Goal: Task Accomplishment & Management: Manage account settings

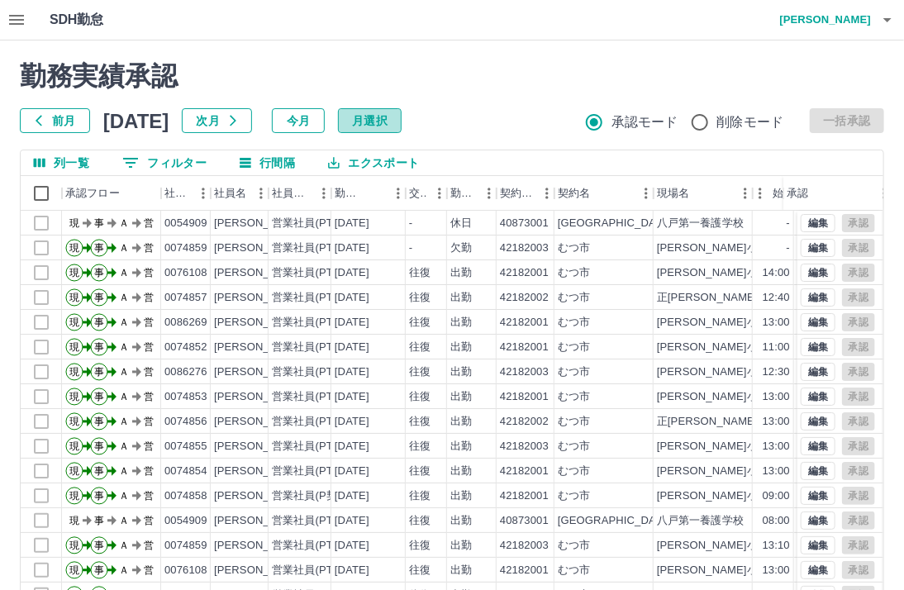
click at [402, 129] on button "月選択" at bounding box center [370, 120] width 64 height 25
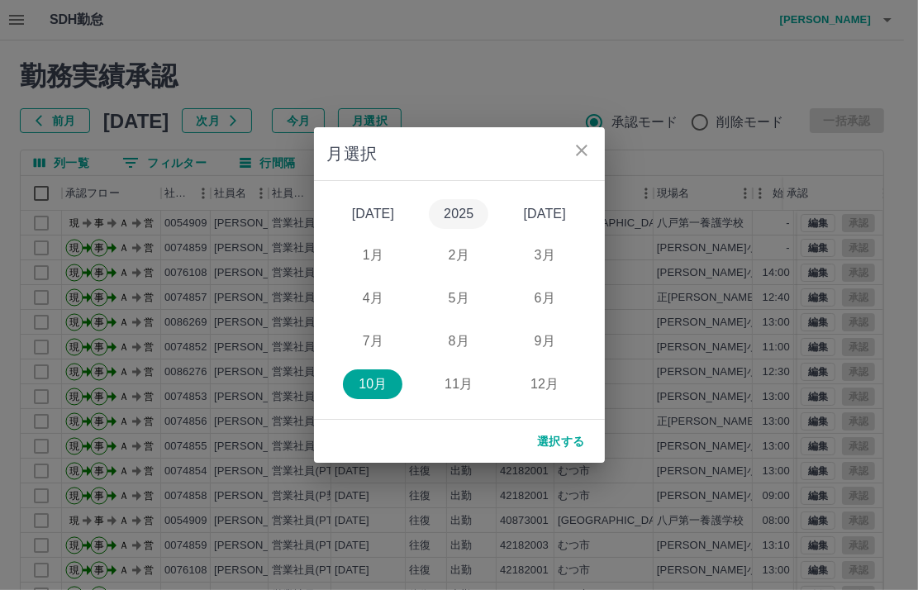
click at [465, 207] on button "2025" at bounding box center [458, 214] width 59 height 30
click at [458, 337] on button "8月" at bounding box center [458, 341] width 59 height 30
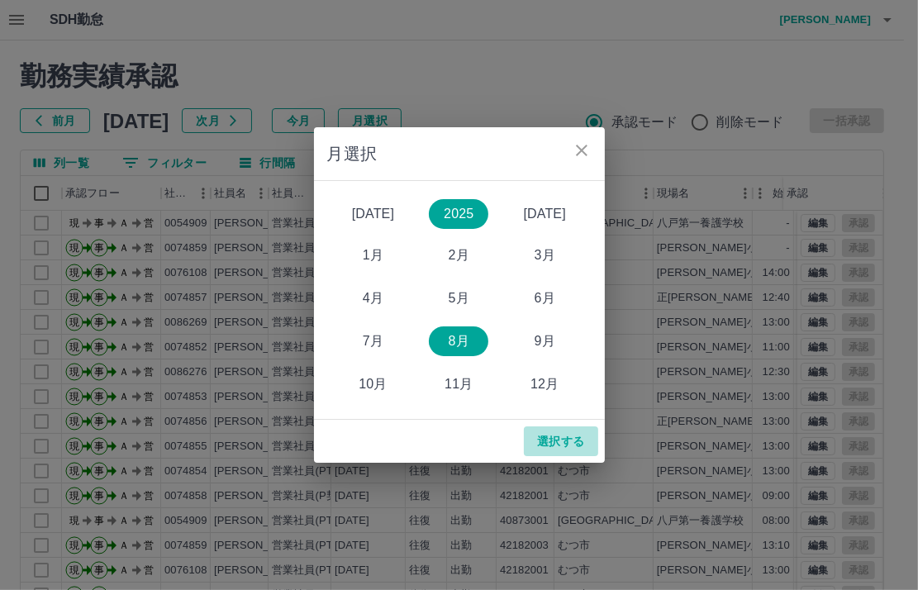
click at [575, 445] on button "選択する" at bounding box center [561, 441] width 74 height 30
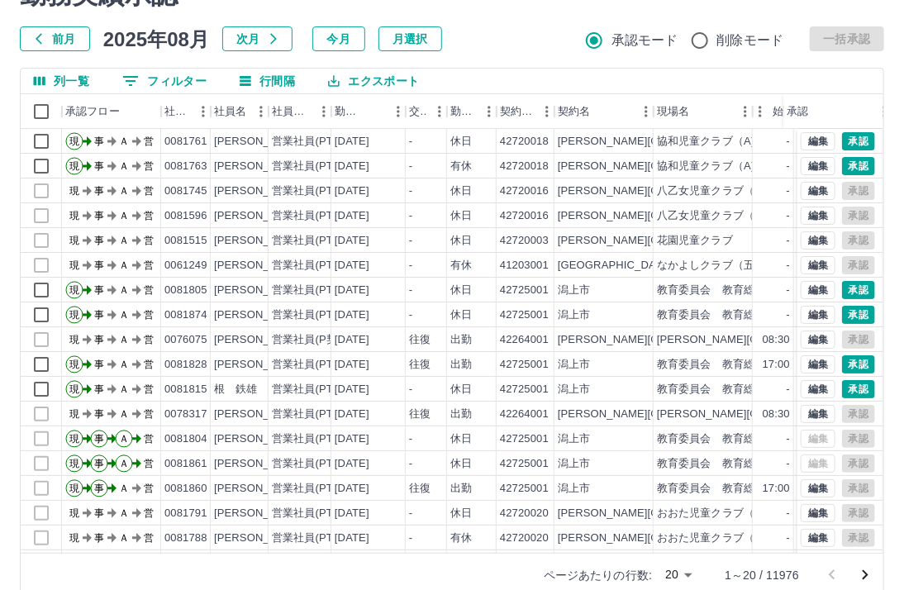
scroll to position [108, 0]
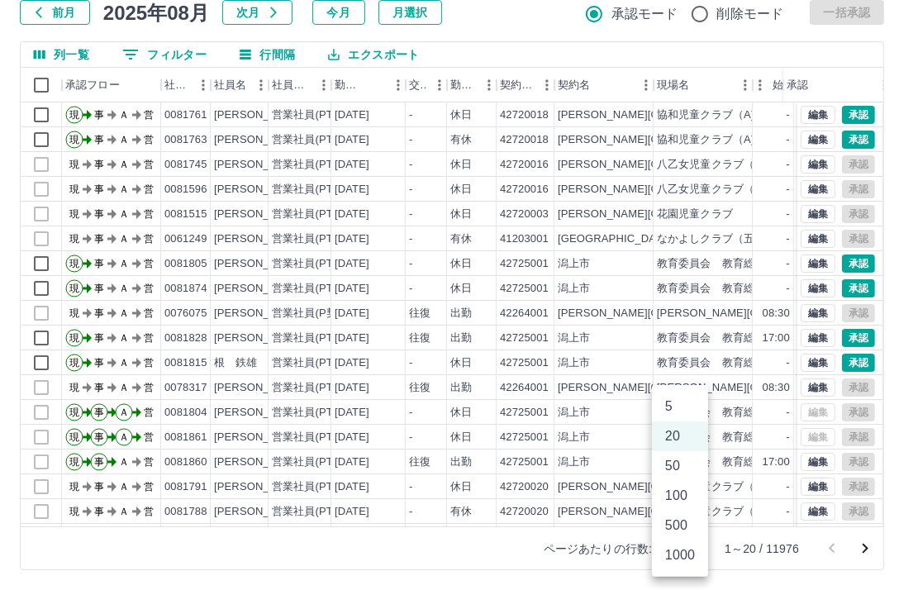
click at [693, 549] on body "SDH勤怠 [PERSON_NAME]実績承認 前月 [DATE] 次月 今月 月選択 承認モード 削除モード 一括承認 列一覧 0 フィルター 行間隔 エク…" at bounding box center [459, 241] width 918 height 698
click at [690, 556] on li "1000" at bounding box center [680, 555] width 56 height 30
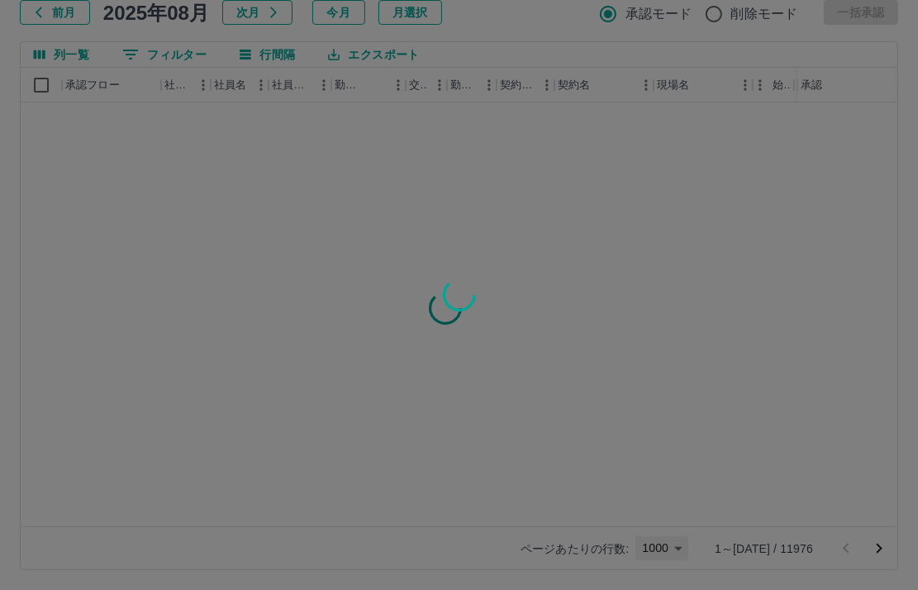
type input "****"
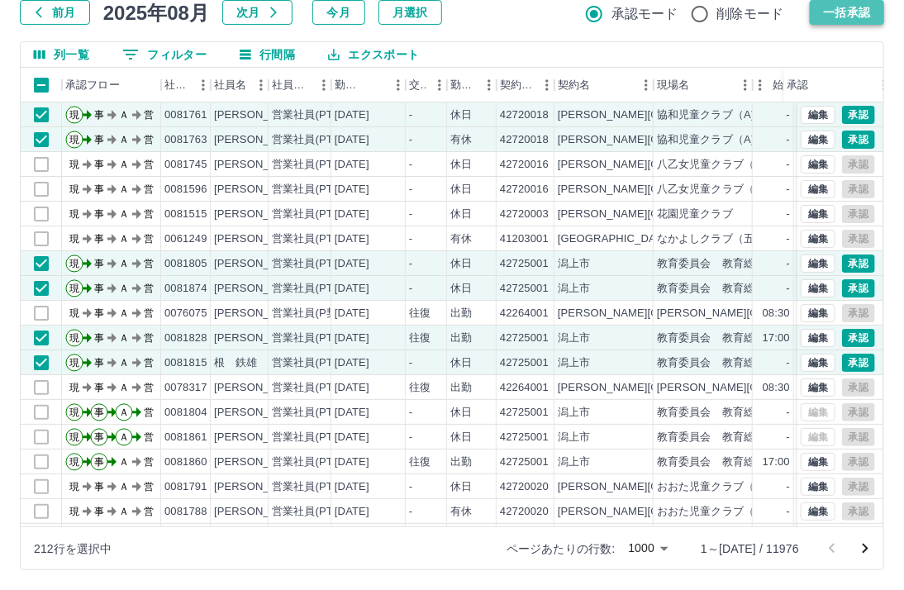
click at [855, 17] on button "一括承認" at bounding box center [847, 12] width 74 height 25
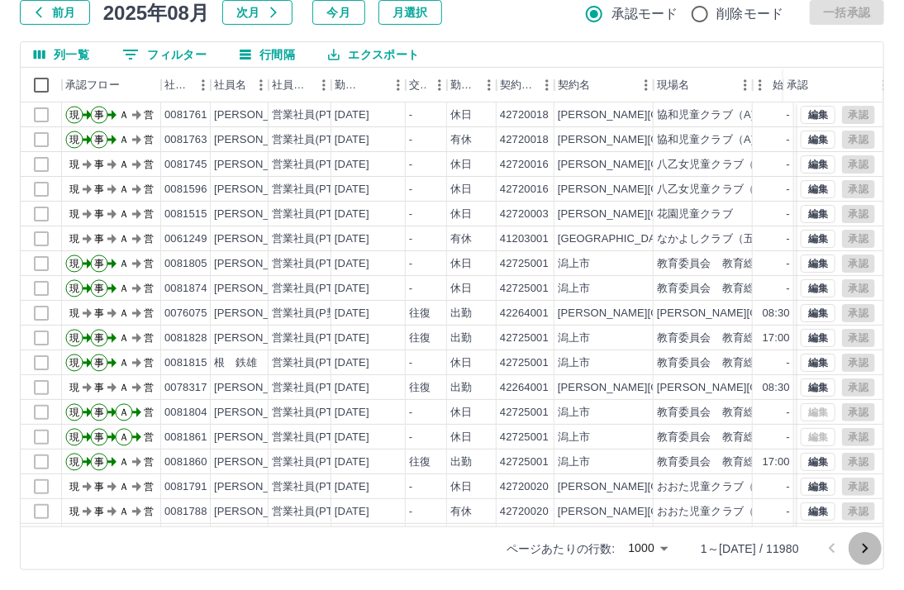
click at [861, 546] on icon "次のページへ" at bounding box center [865, 549] width 20 height 20
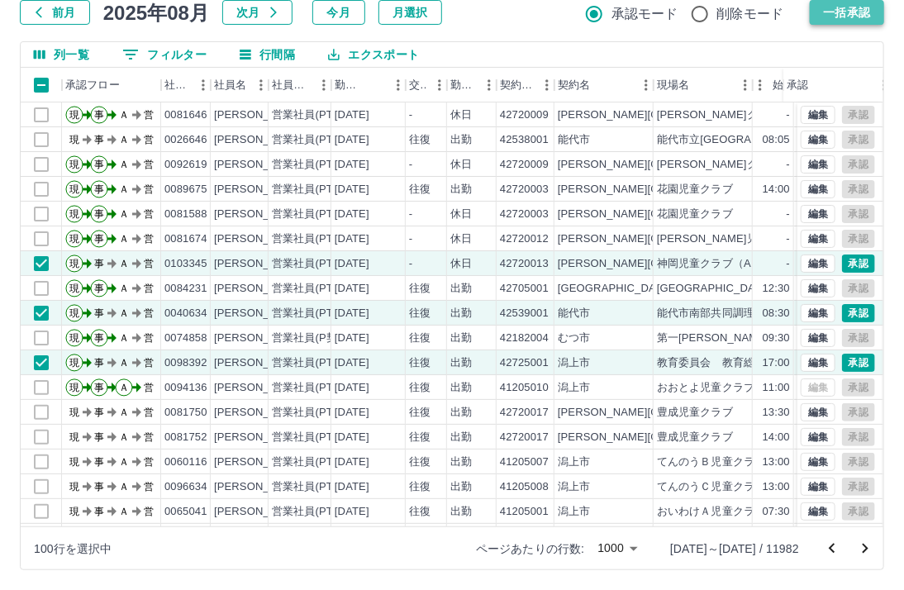
click at [831, 7] on button "一括承認" at bounding box center [847, 12] width 74 height 25
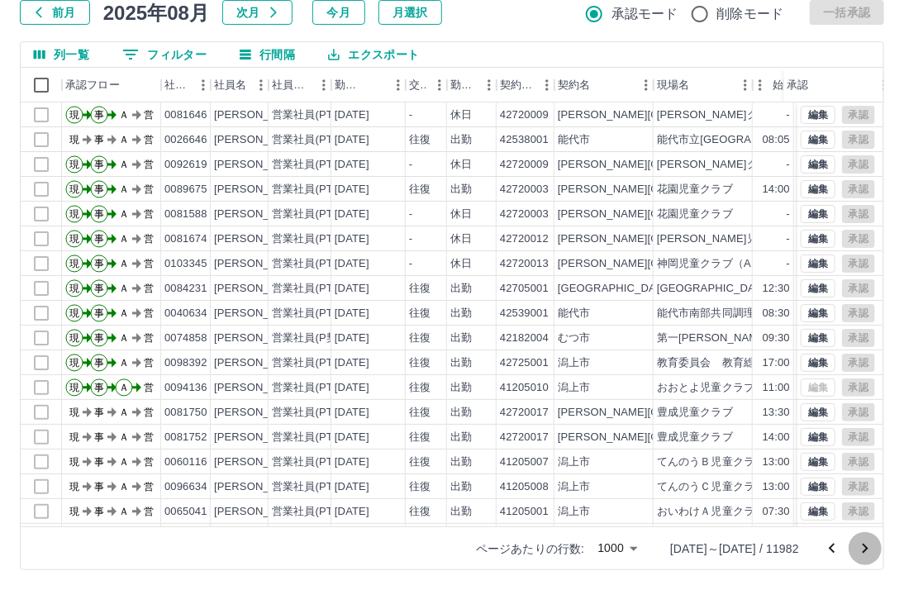
click at [864, 548] on icon "次のページへ" at bounding box center [865, 549] width 20 height 20
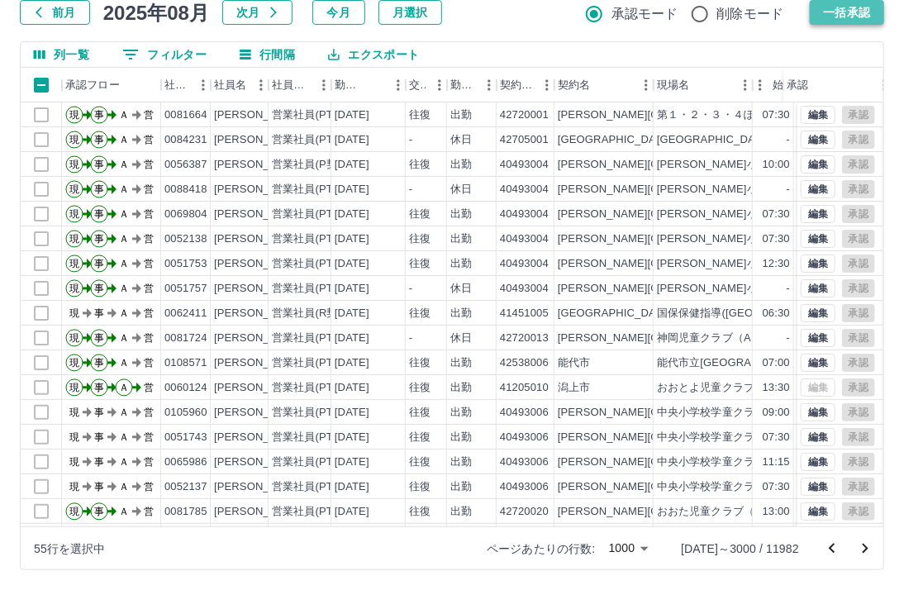
click at [830, 13] on button "一括承認" at bounding box center [847, 12] width 74 height 25
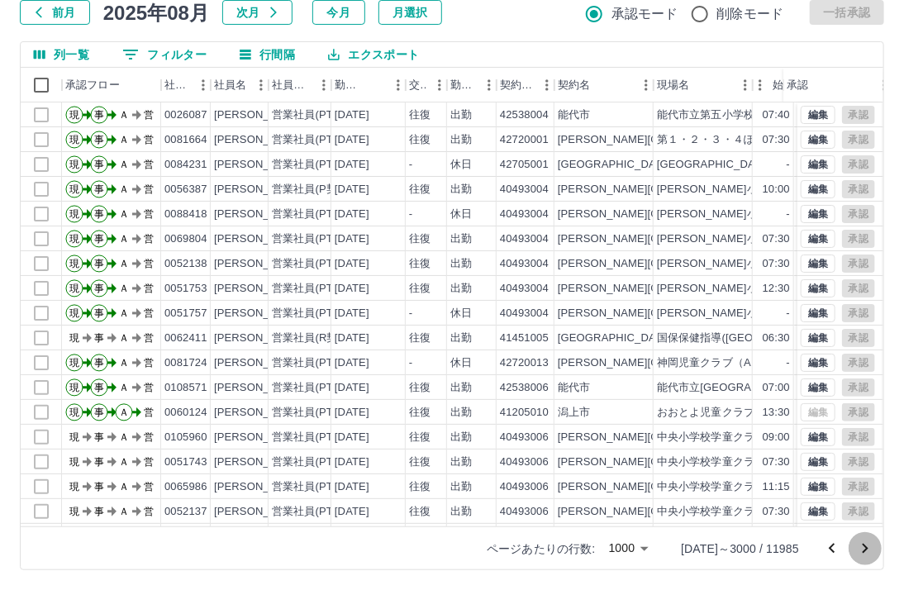
click at [868, 546] on icon "次のページへ" at bounding box center [865, 549] width 20 height 20
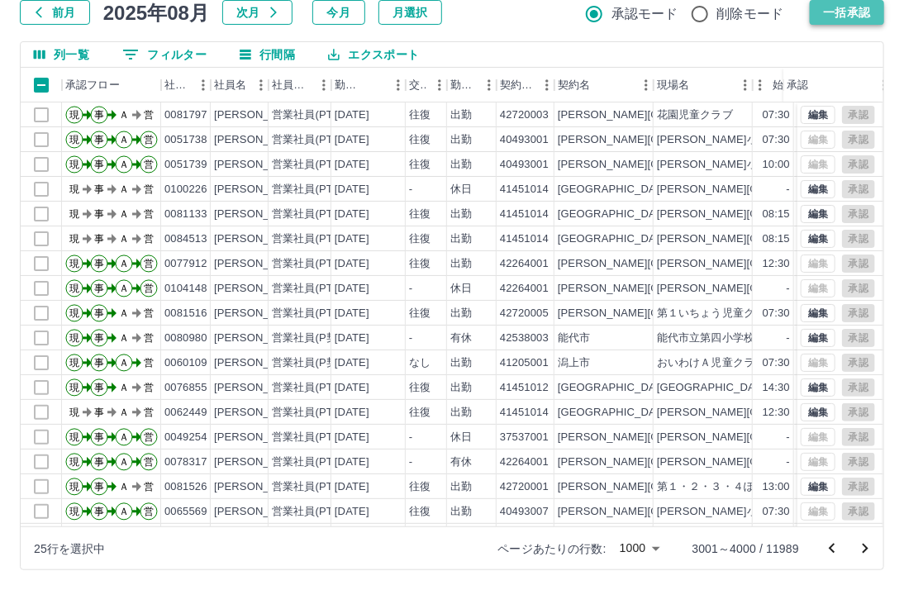
click at [854, 10] on button "一括承認" at bounding box center [847, 12] width 74 height 25
click at [861, 549] on icon "次のページへ" at bounding box center [865, 549] width 20 height 20
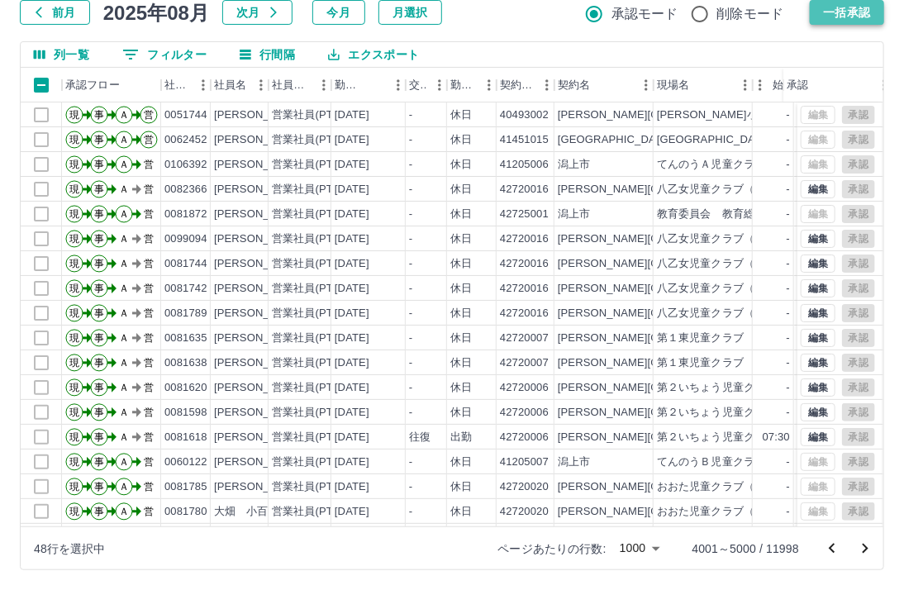
click at [835, 10] on button "一括承認" at bounding box center [847, 12] width 74 height 25
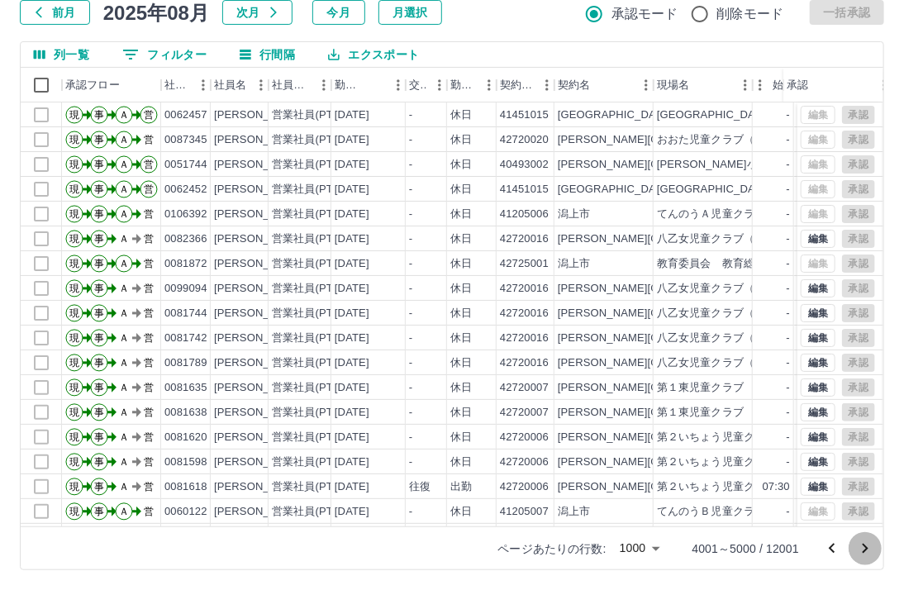
click at [866, 548] on icon "次のページへ" at bounding box center [865, 549] width 20 height 20
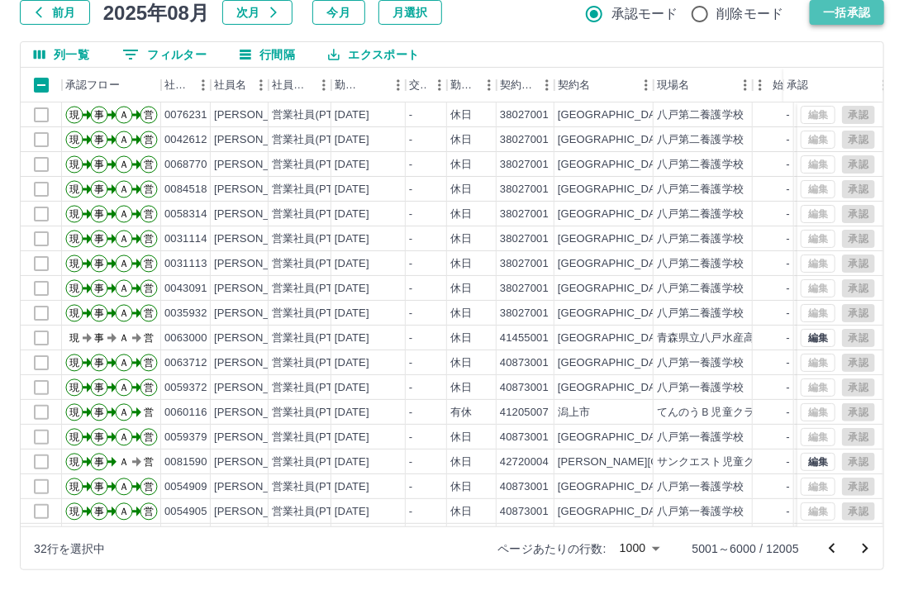
click at [845, 5] on button "一括承認" at bounding box center [847, 12] width 74 height 25
click at [841, 20] on div at bounding box center [452, 295] width 904 height 590
click at [480, 187] on div at bounding box center [452, 295] width 904 height 590
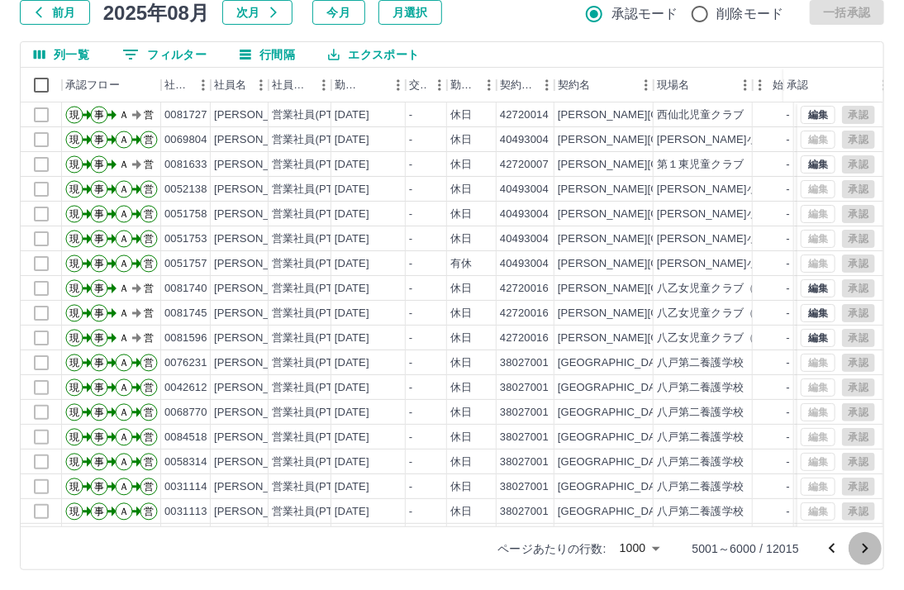
click at [867, 546] on icon "次のページへ" at bounding box center [866, 549] width 6 height 10
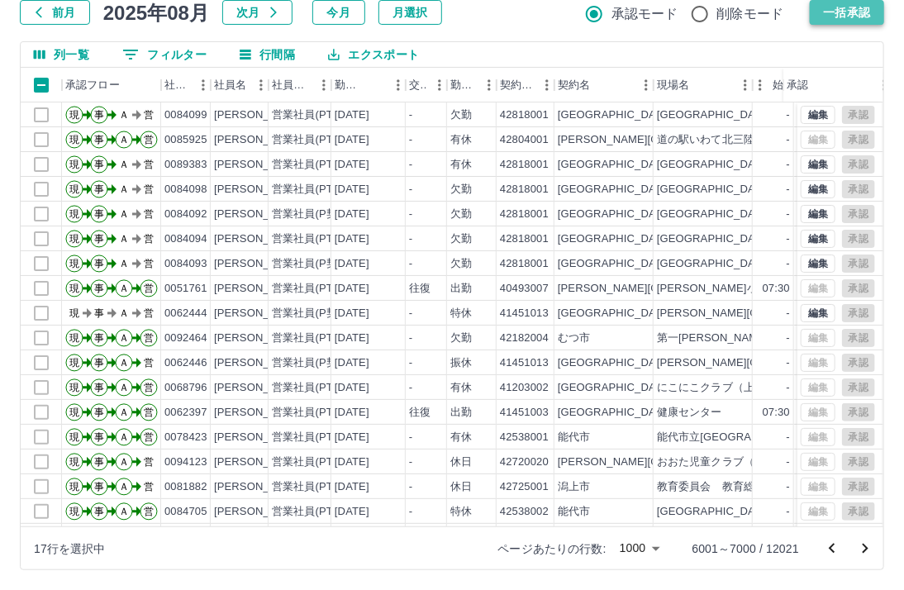
click at [846, 16] on button "一括承認" at bounding box center [847, 12] width 74 height 25
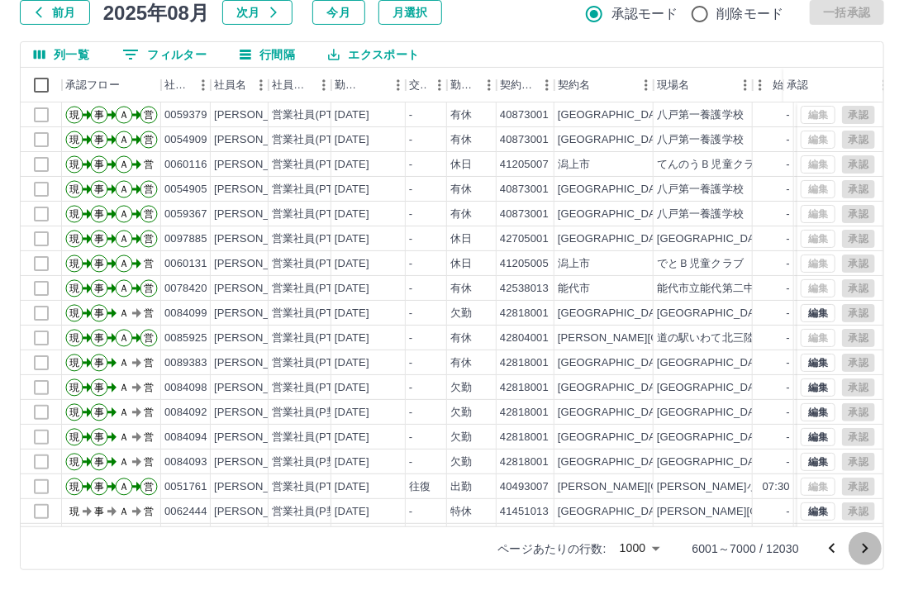
click at [871, 548] on icon "次のページへ" at bounding box center [865, 549] width 20 height 20
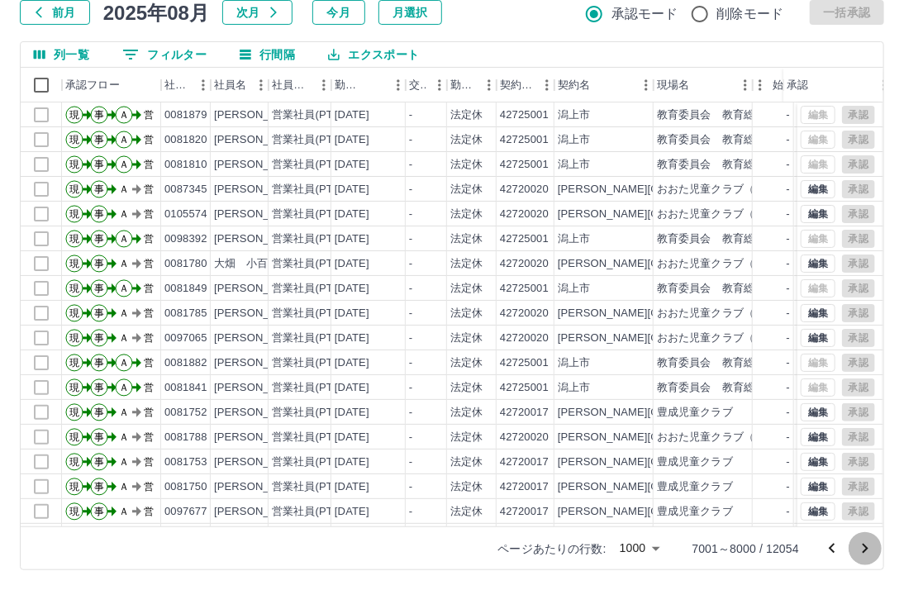
click at [868, 545] on icon "次のページへ" at bounding box center [865, 549] width 20 height 20
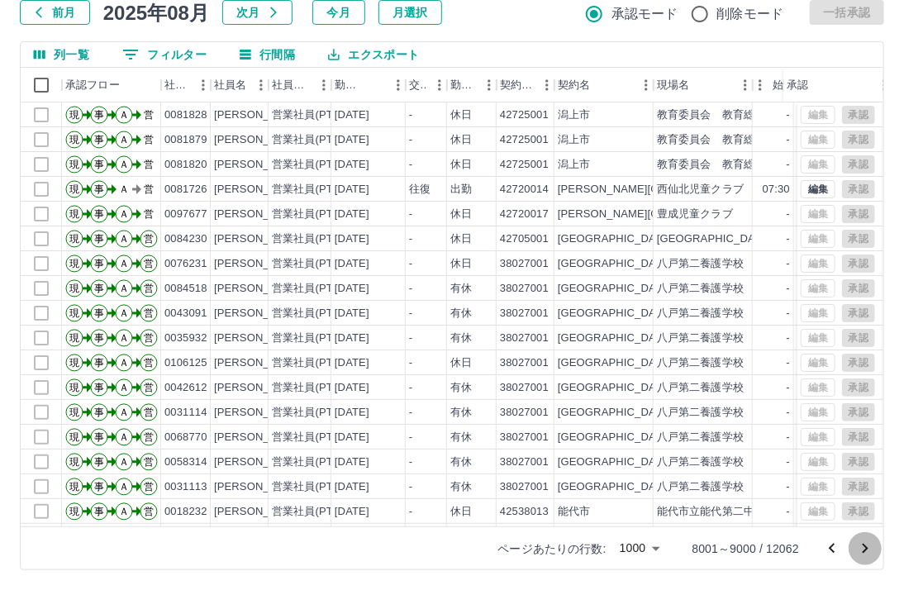
click at [865, 546] on icon "次のページへ" at bounding box center [866, 549] width 6 height 10
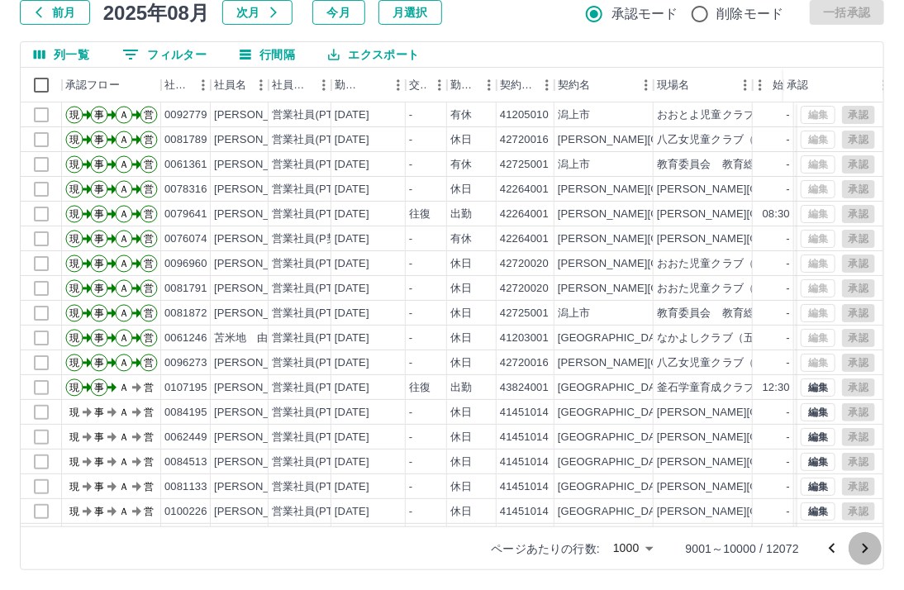
click at [864, 551] on icon "次のページへ" at bounding box center [866, 549] width 6 height 10
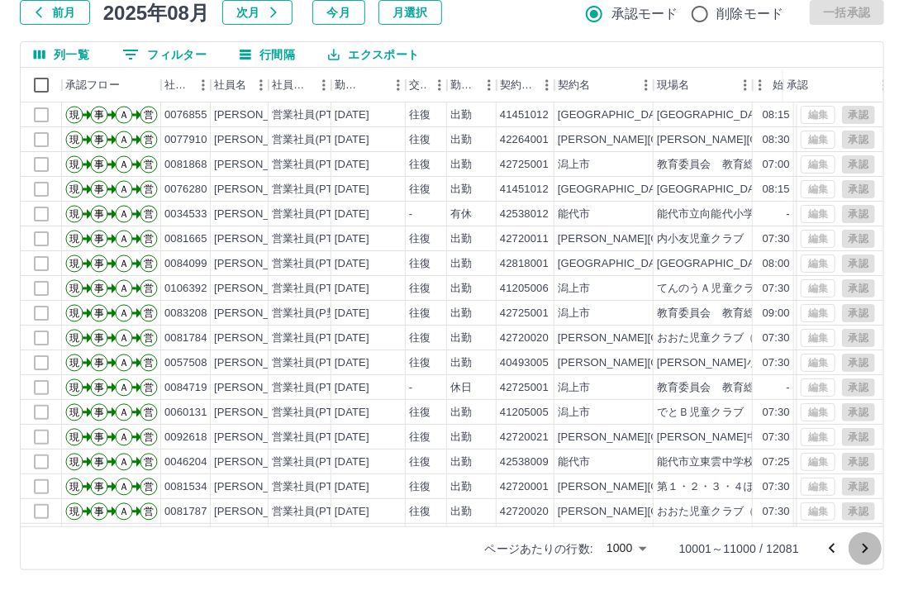
click at [866, 543] on icon "次のページへ" at bounding box center [865, 549] width 20 height 20
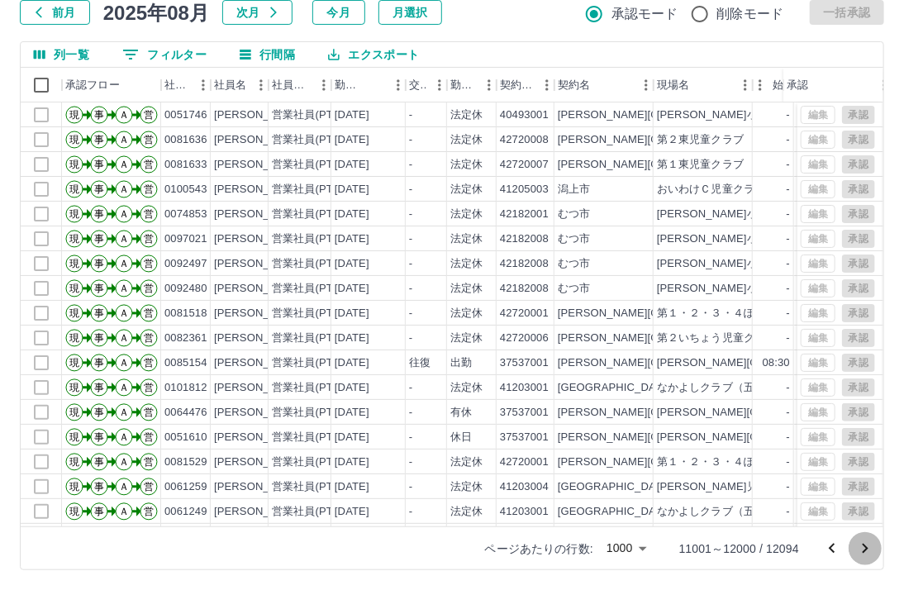
click at [866, 546] on icon "次のページへ" at bounding box center [866, 549] width 6 height 10
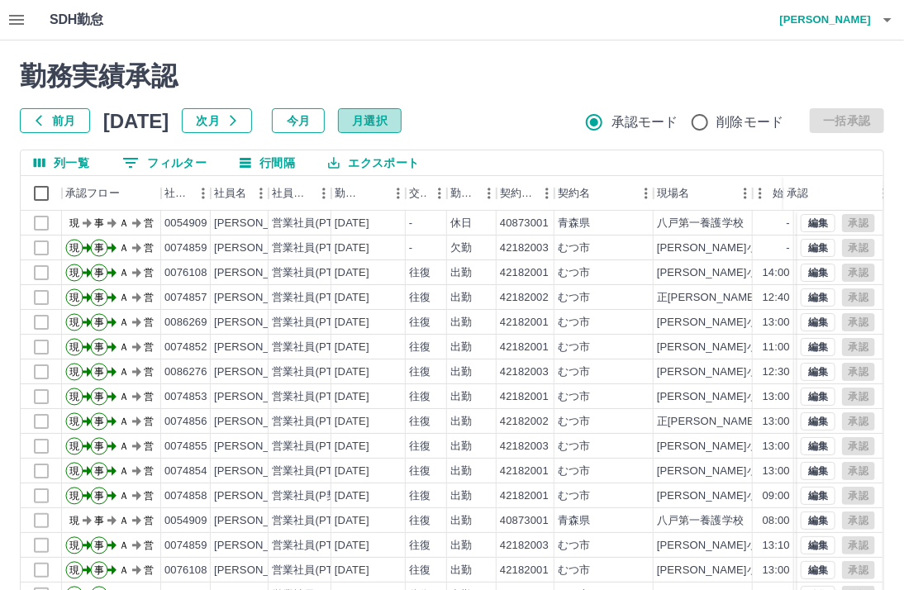
click at [402, 117] on button "月選択" at bounding box center [370, 120] width 64 height 25
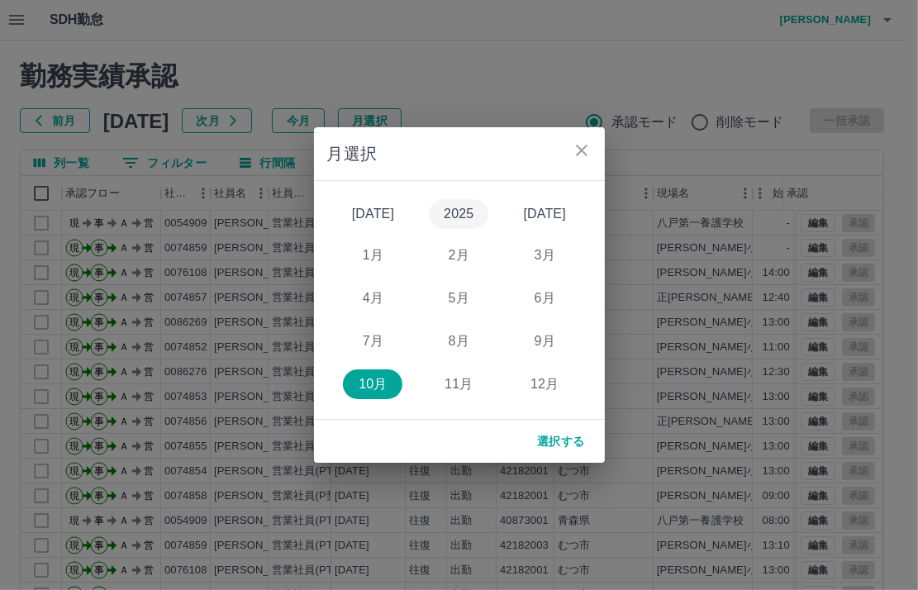
click at [453, 210] on button "2025" at bounding box center [458, 214] width 59 height 30
click at [457, 335] on button "8月" at bounding box center [458, 341] width 59 height 30
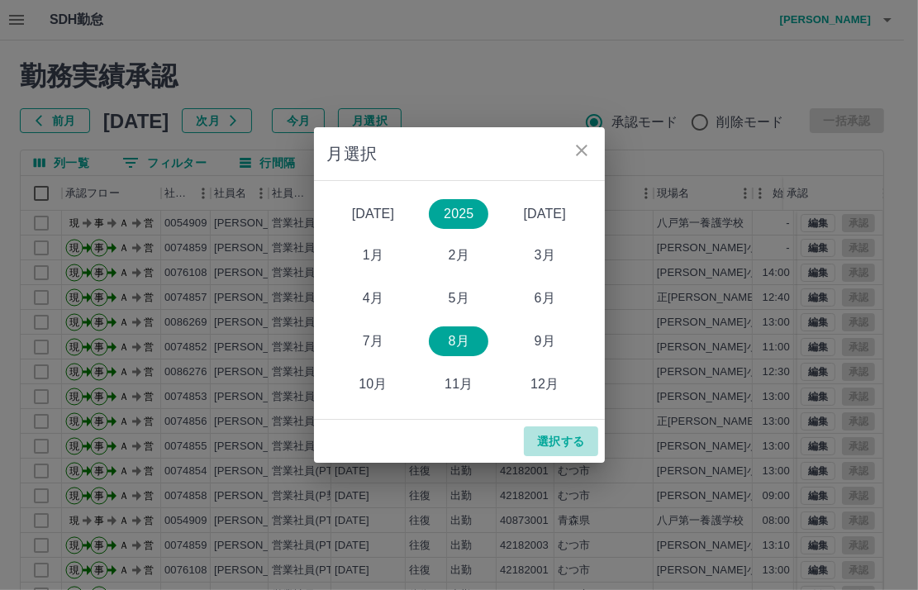
click at [564, 440] on button "選択する" at bounding box center [561, 441] width 74 height 30
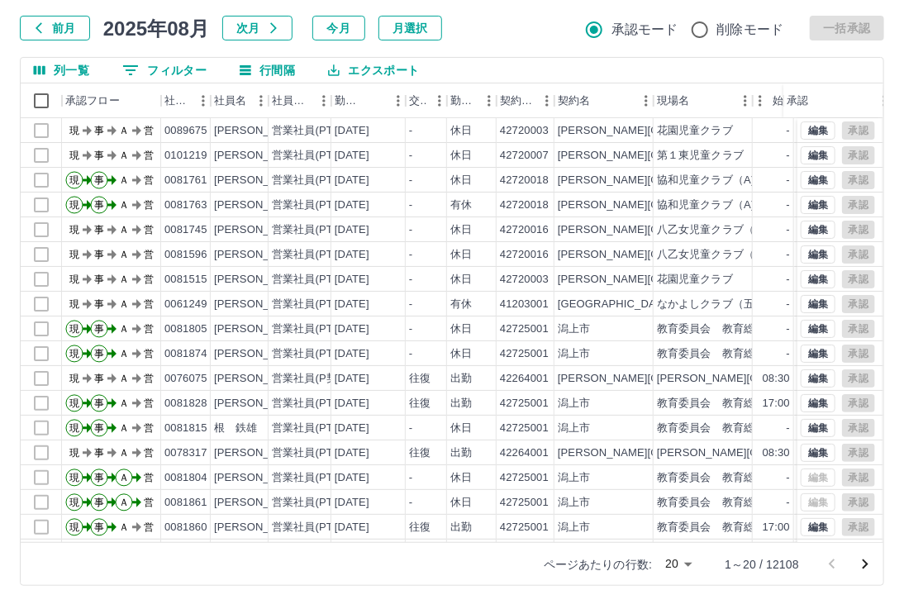
scroll to position [108, 0]
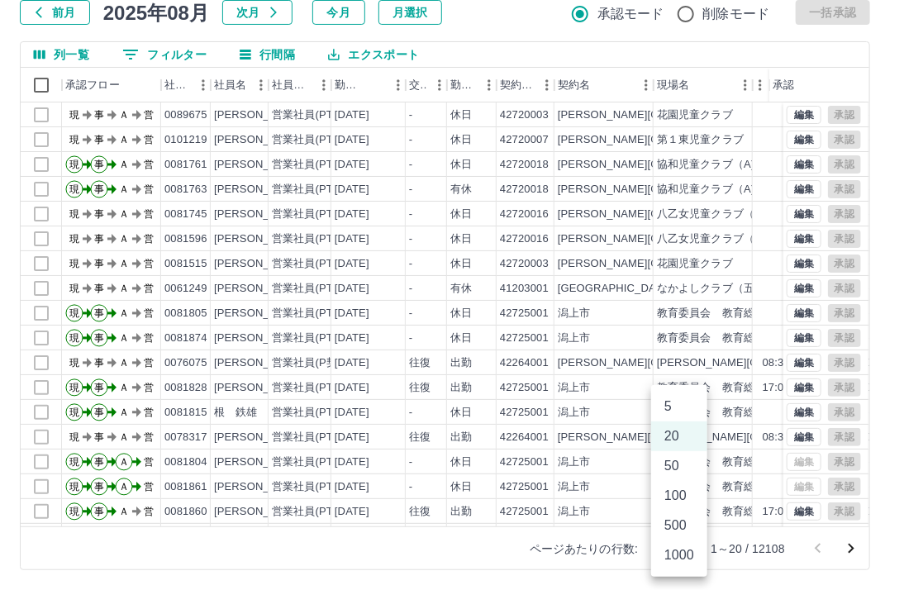
click at [684, 545] on body "SDH勤怠 伊藤　広江 勤務実績承認 前月 2025年08月 次月 今月 月選択 承認モード 削除モード 一括承認 列一覧 0 フィルター 行間隔 エクスポー…" at bounding box center [452, 241] width 904 height 698
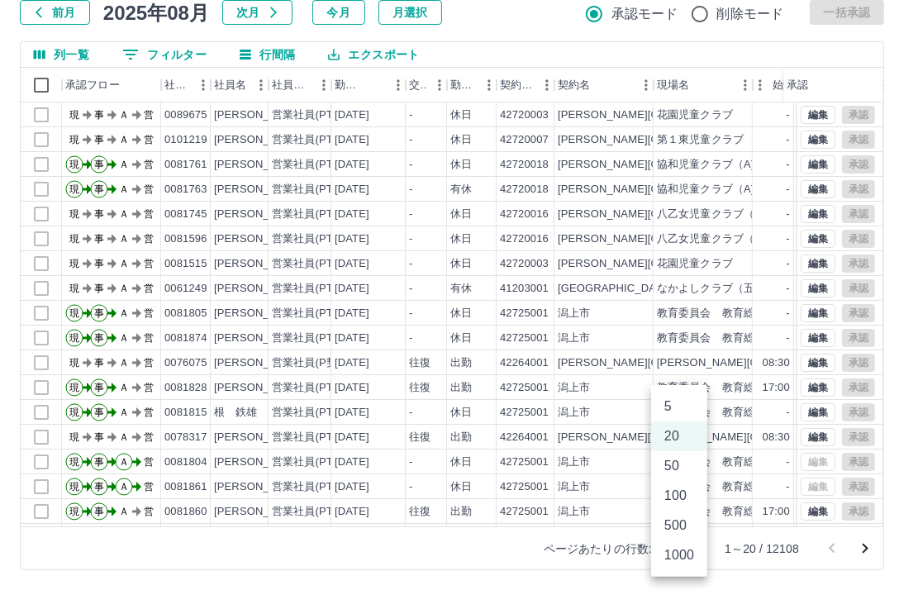
click at [684, 556] on li "1000" at bounding box center [679, 555] width 56 height 30
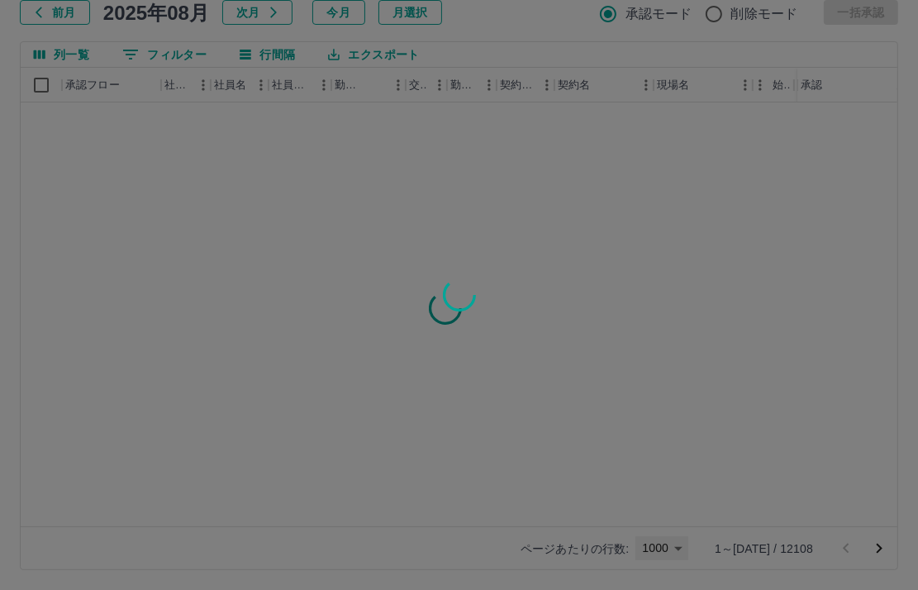
type input "****"
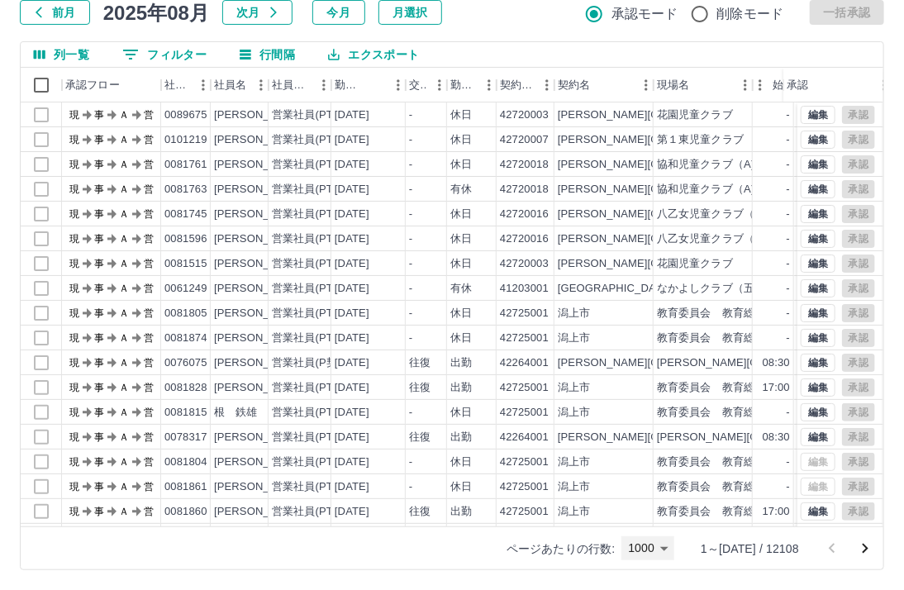
scroll to position [0, 0]
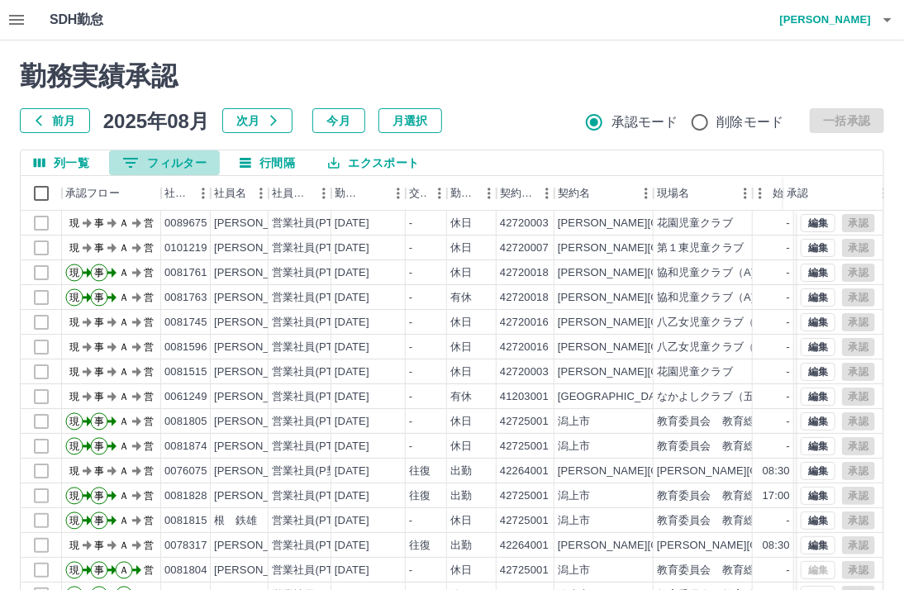
click at [169, 160] on button "0 フィルター" at bounding box center [164, 162] width 111 height 25
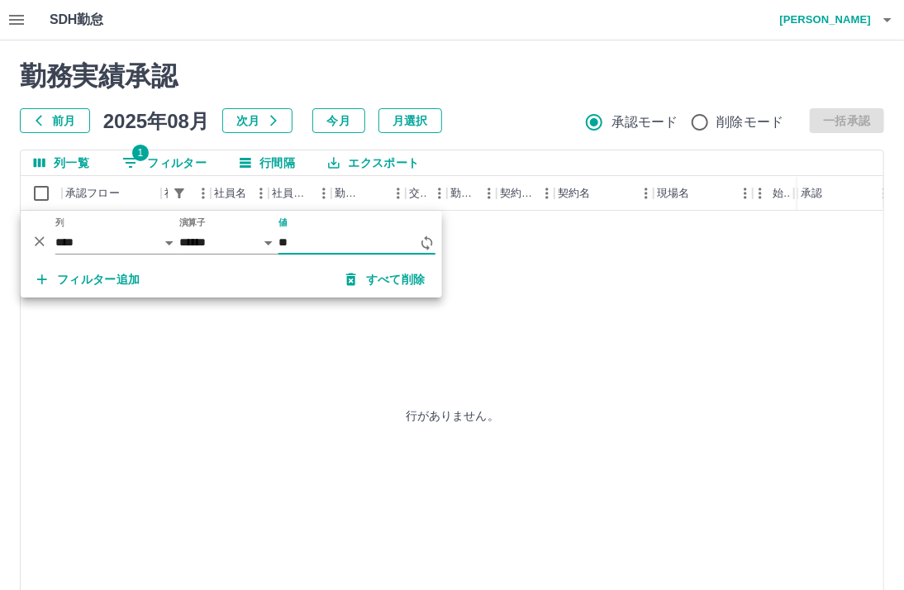
type input "*"
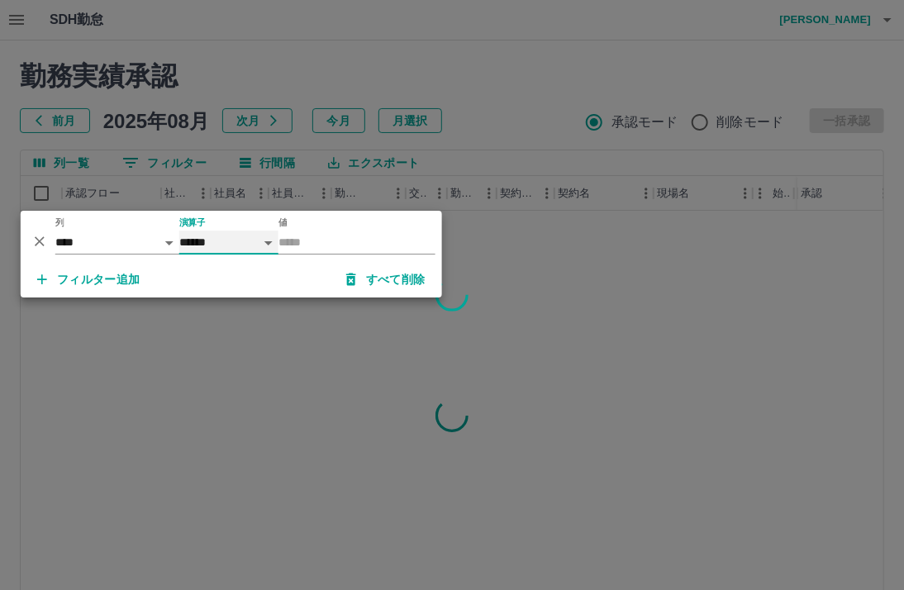
click at [271, 241] on select "****** *******" at bounding box center [228, 243] width 99 height 24
click at [166, 242] on select "**** *** **** *** *** **** ***** *** *** ** ** ** **** **** **** ** ** *** ****…" at bounding box center [117, 243] width 124 height 24
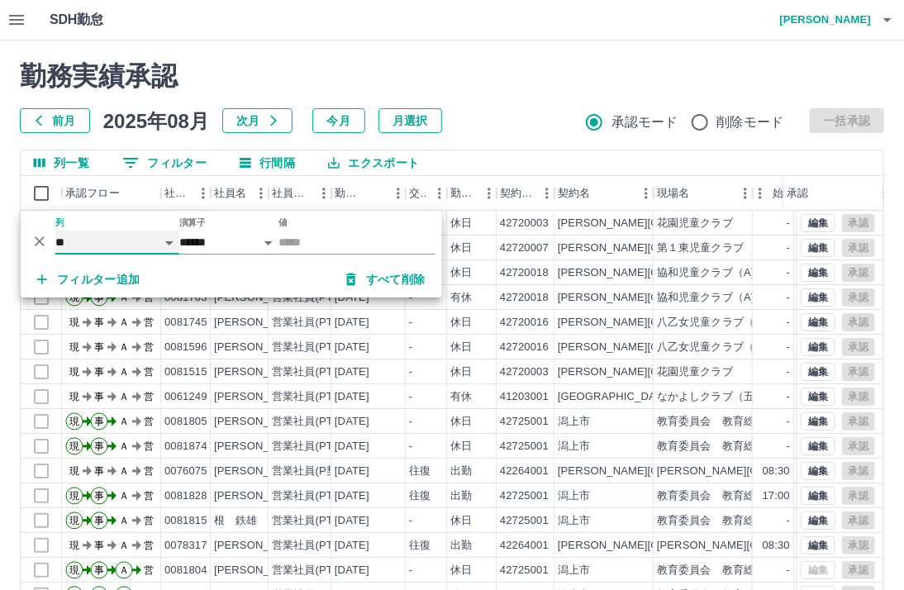
click at [55, 231] on select "**** *** **** *** *** **** ***** *** *** ** ** ** **** **** **** ** ** *** ****…" at bounding box center [117, 243] width 124 height 24
select select "**********"
